Goal: Task Accomplishment & Management: Manage account settings

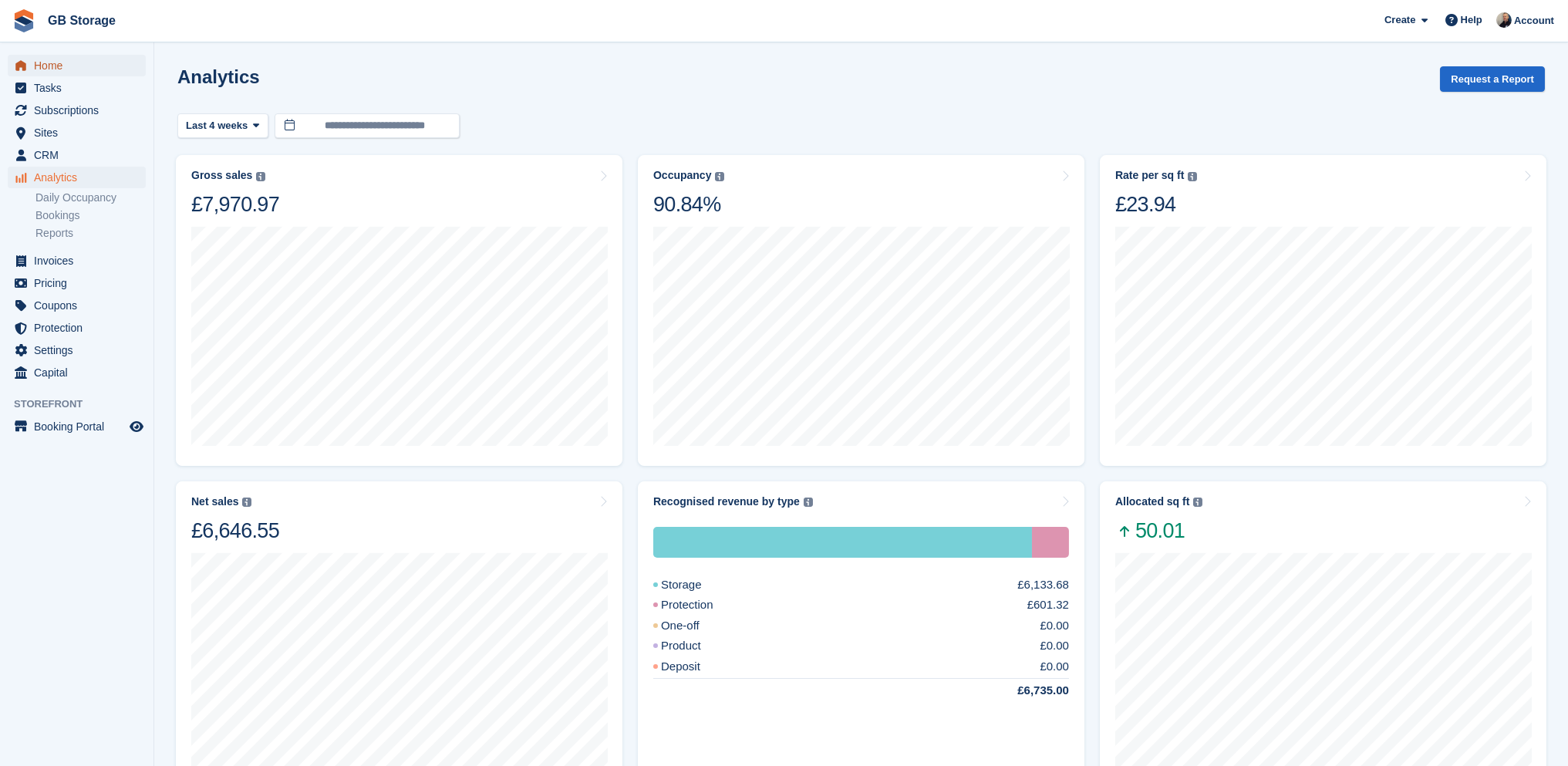
click at [72, 65] on span "Home" at bounding box center [81, 65] width 93 height 21
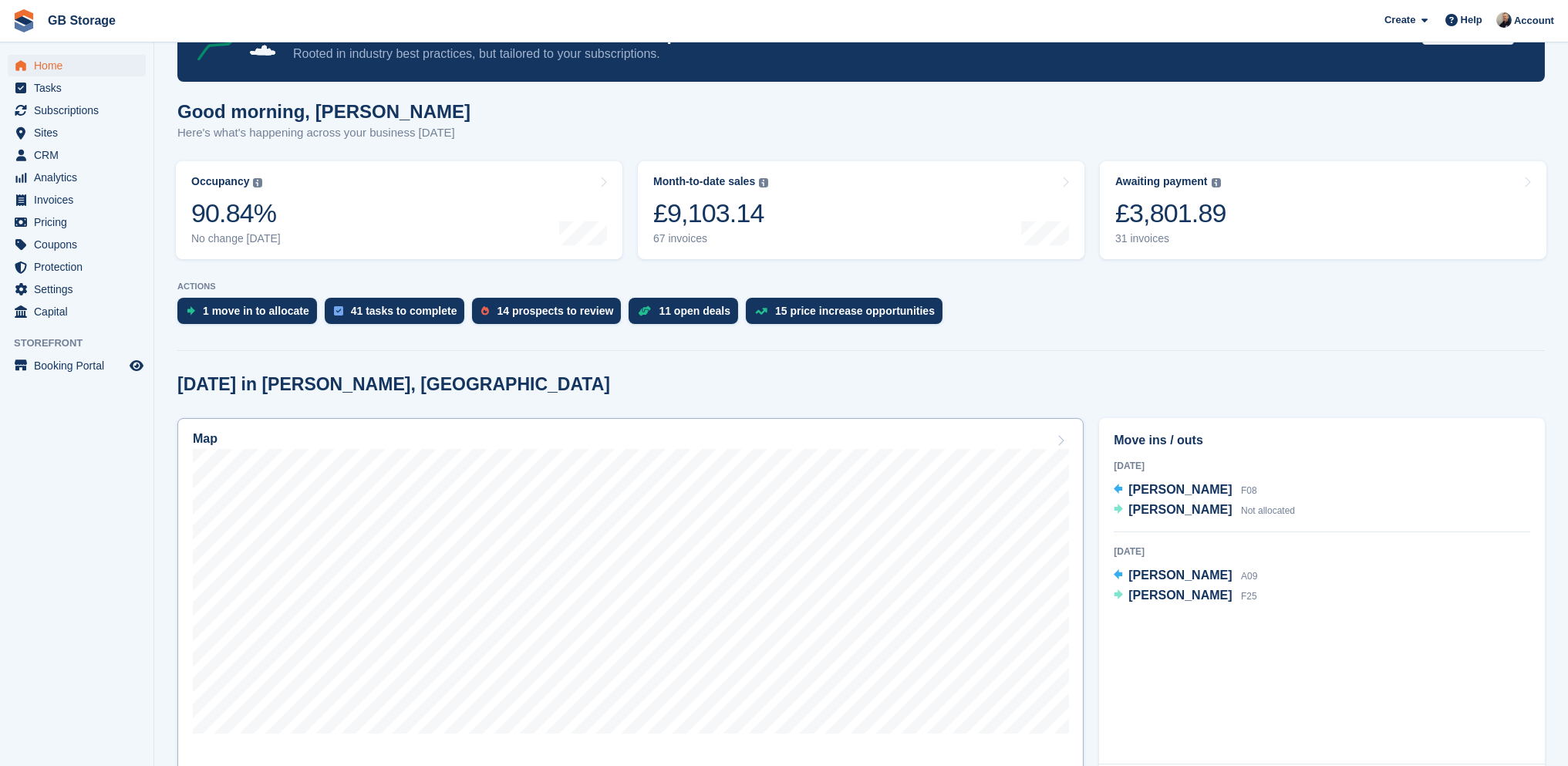
scroll to position [231, 0]
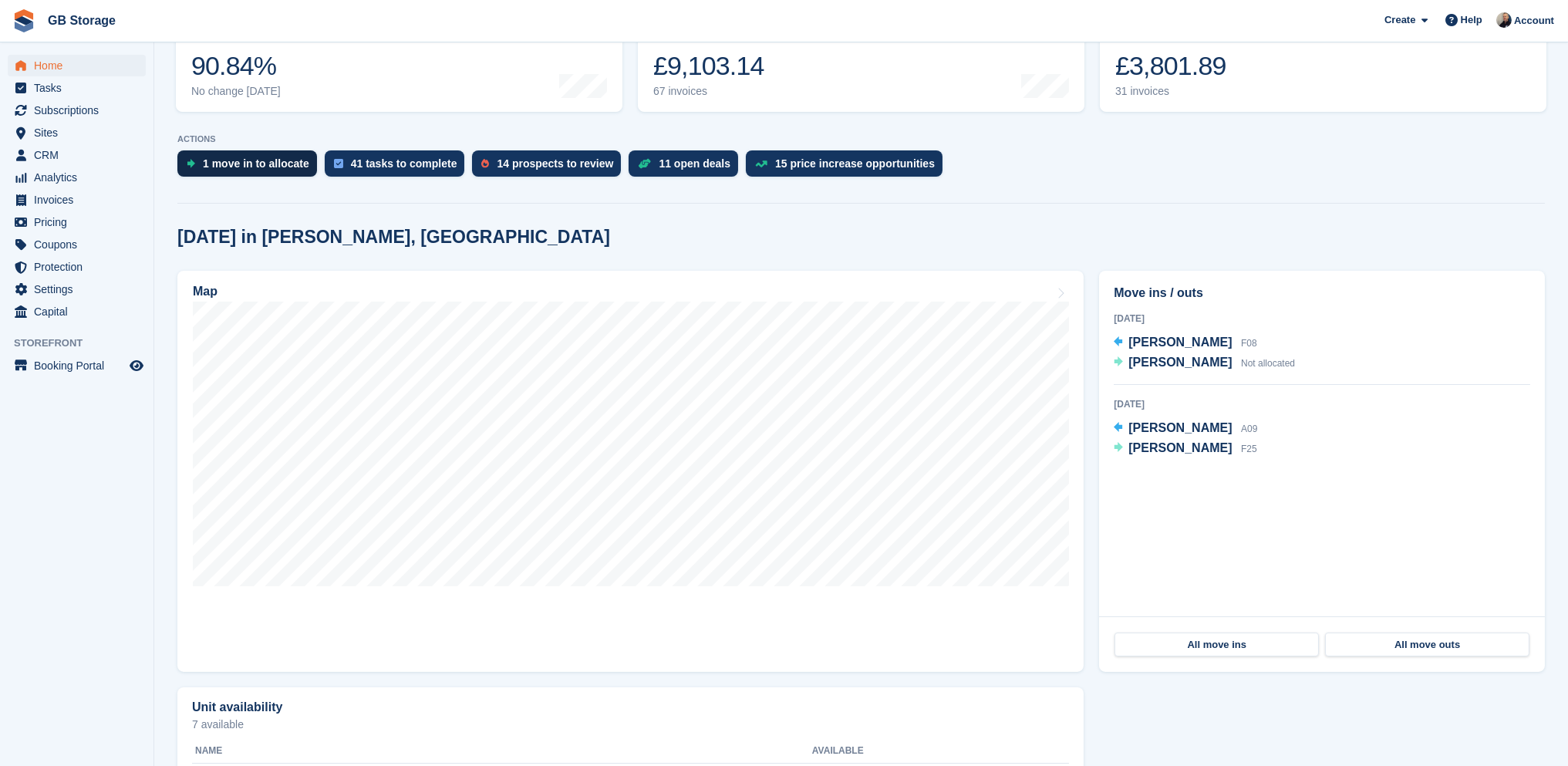
click at [259, 170] on div "1 move in to allocate" at bounding box center [247, 163] width 140 height 27
